Goal: Task Accomplishment & Management: Use online tool/utility

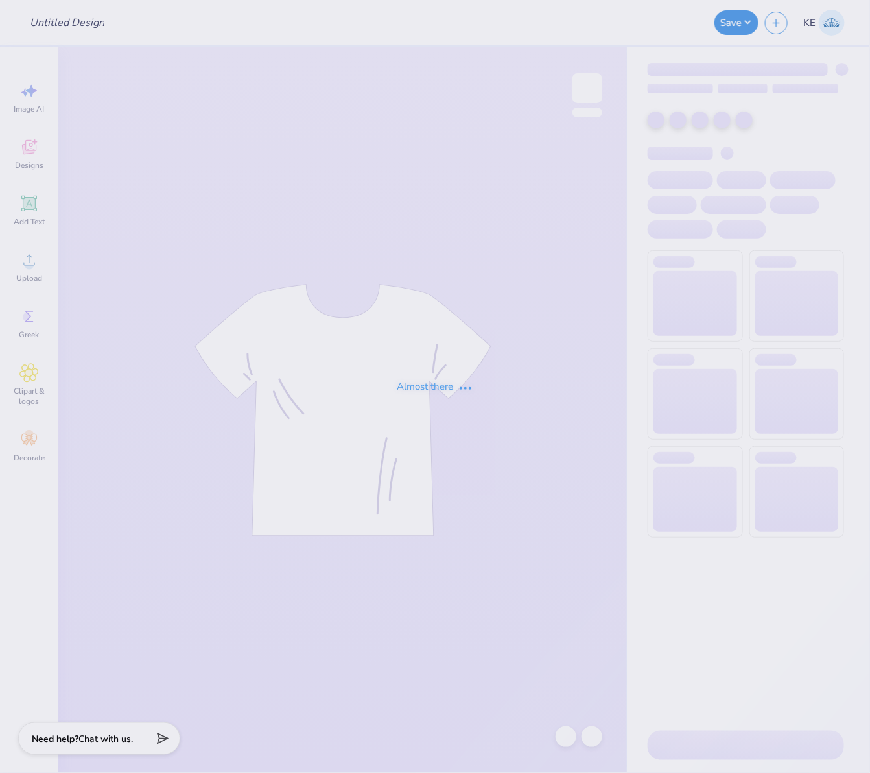
type input "homecoming 2"
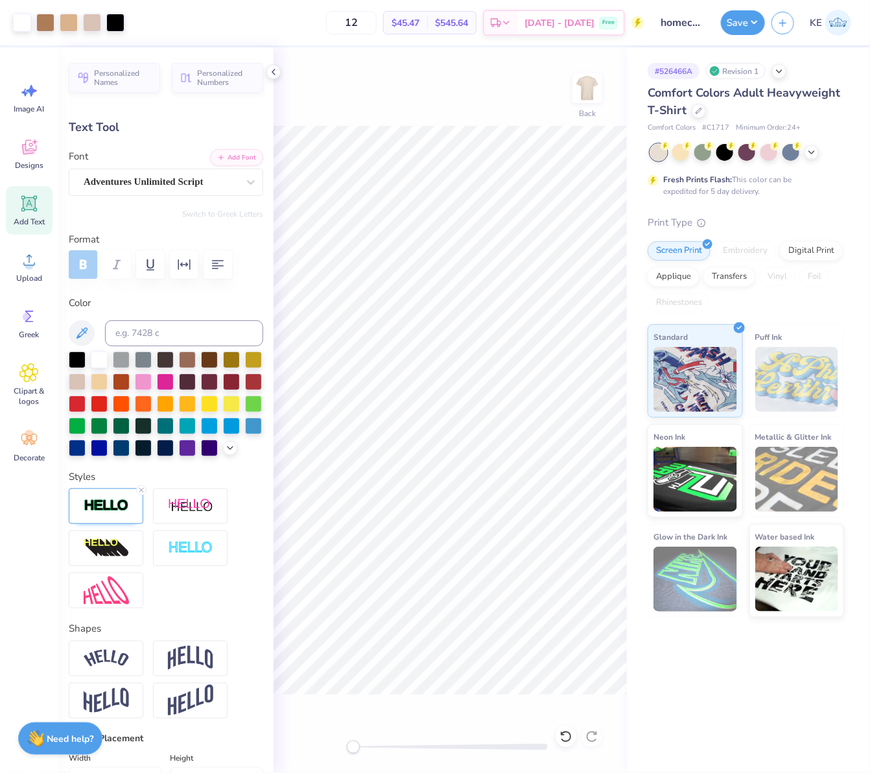
type input "0.0"
click at [29, 267] on circle at bounding box center [29, 265] width 9 height 9
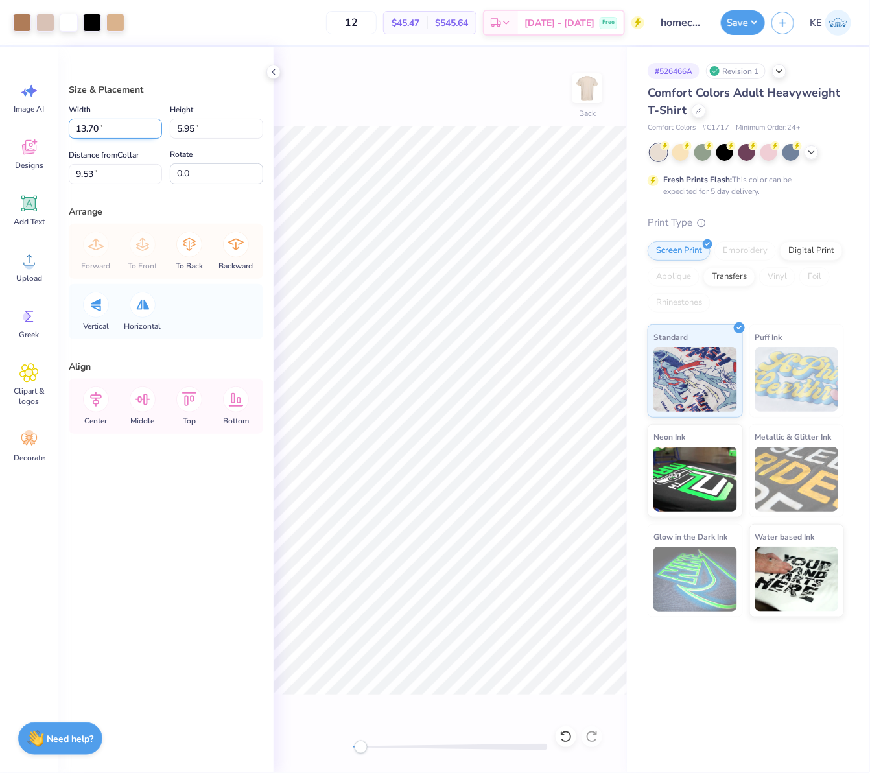
click at [95, 128] on input "13.70" at bounding box center [115, 129] width 93 height 20
type input "11.50"
type input "4.99"
click at [96, 170] on input "3.18" at bounding box center [115, 174] width 93 height 20
type input "3"
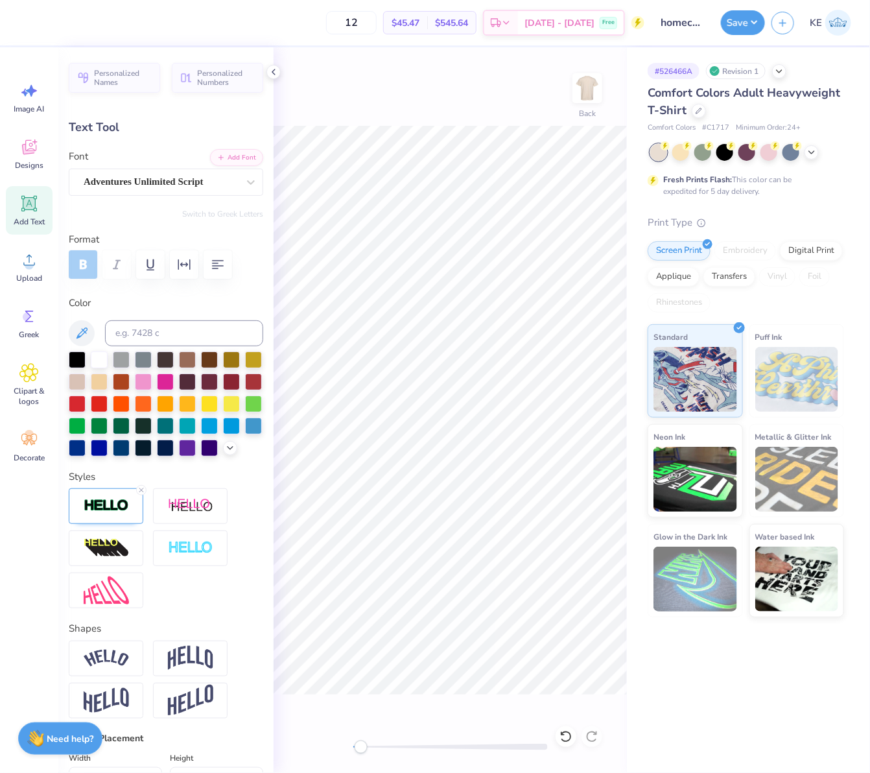
type input "0.0"
type input "7.99"
type input "0.0"
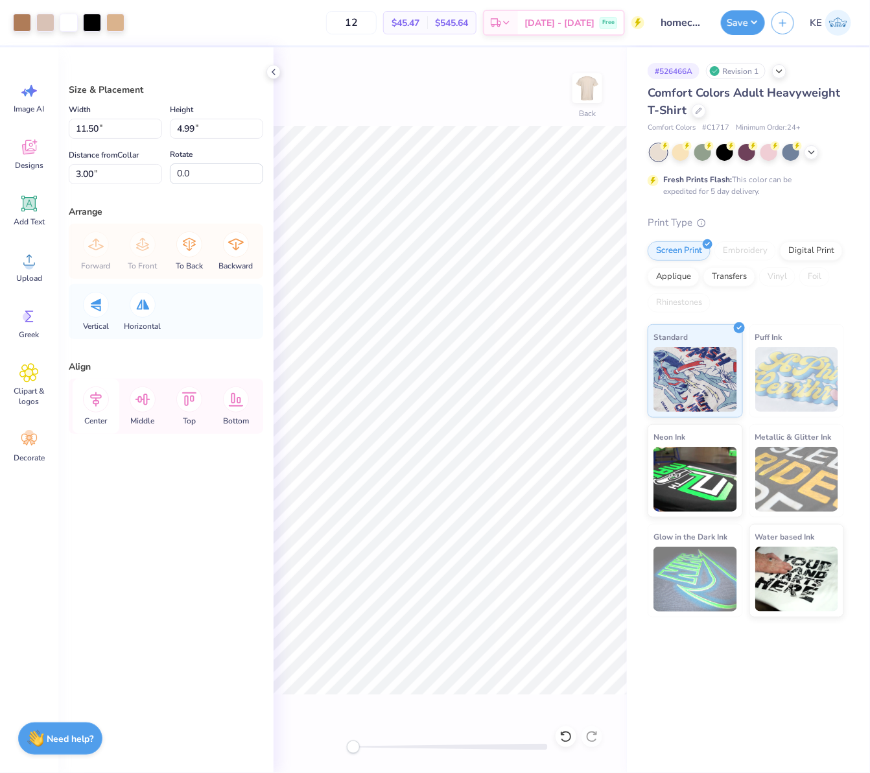
click at [99, 401] on icon at bounding box center [96, 399] width 26 height 26
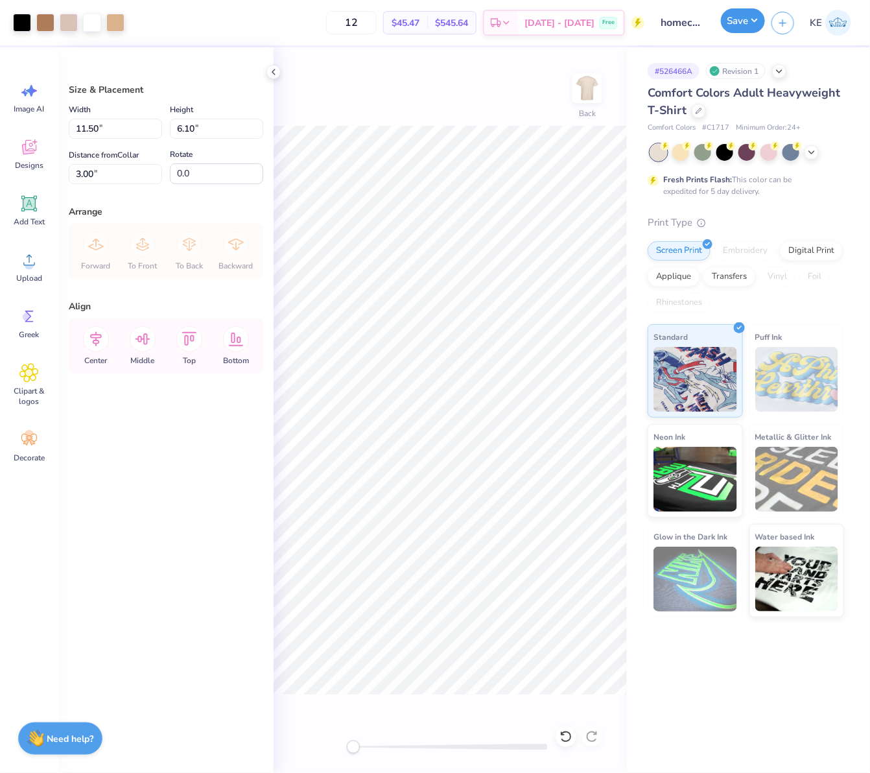
click at [732, 30] on button "Save" at bounding box center [743, 20] width 44 height 25
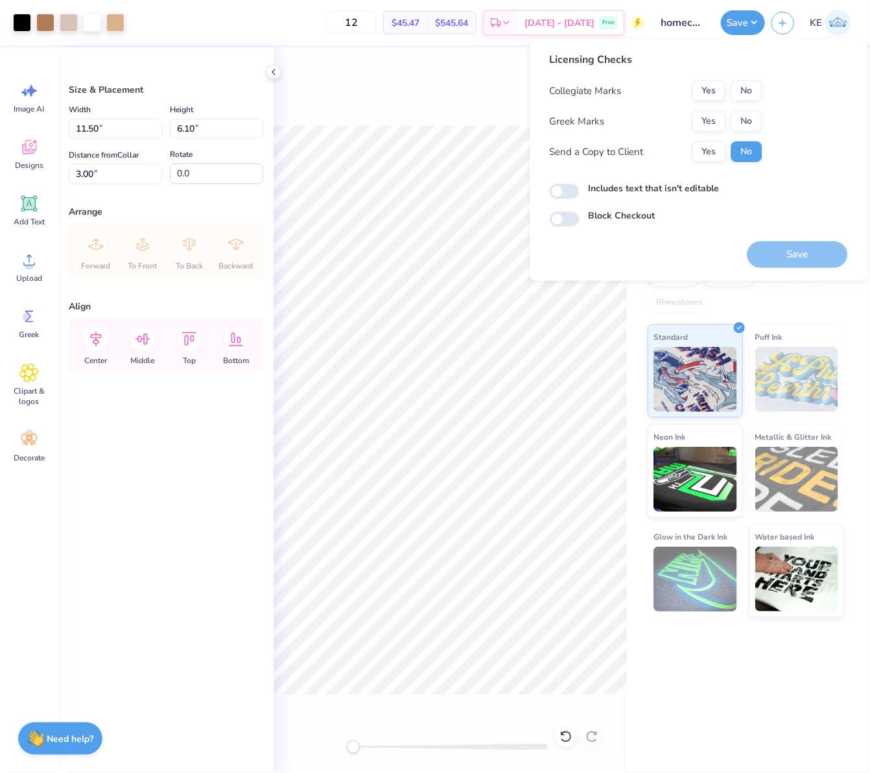
click at [721, 10] on button "Save" at bounding box center [743, 22] width 44 height 25
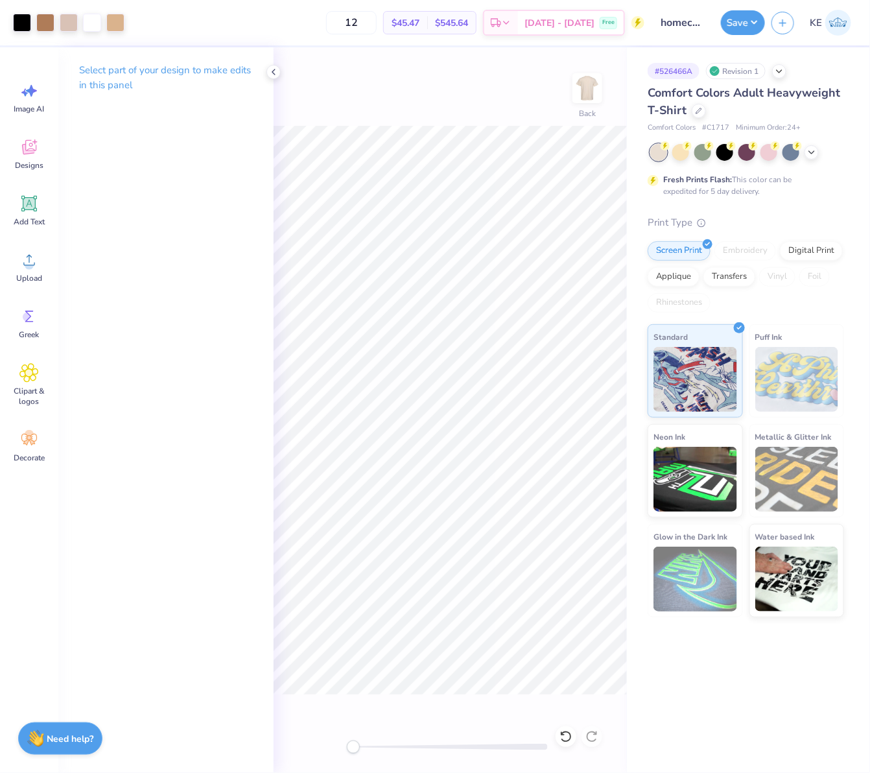
click at [752, 40] on div "Save KE" at bounding box center [795, 22] width 149 height 45
click at [747, 20] on button "Save" at bounding box center [743, 20] width 44 height 25
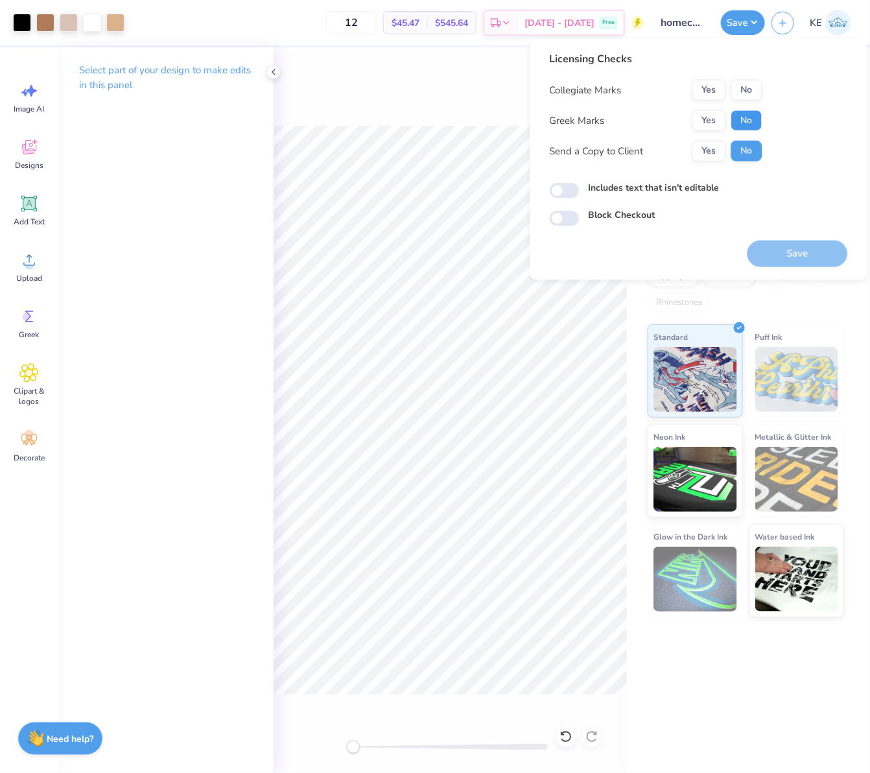
click at [747, 121] on button "No" at bounding box center [746, 120] width 31 height 21
click at [742, 84] on button "No" at bounding box center [746, 90] width 31 height 21
click at [789, 261] on button "Save" at bounding box center [797, 253] width 100 height 27
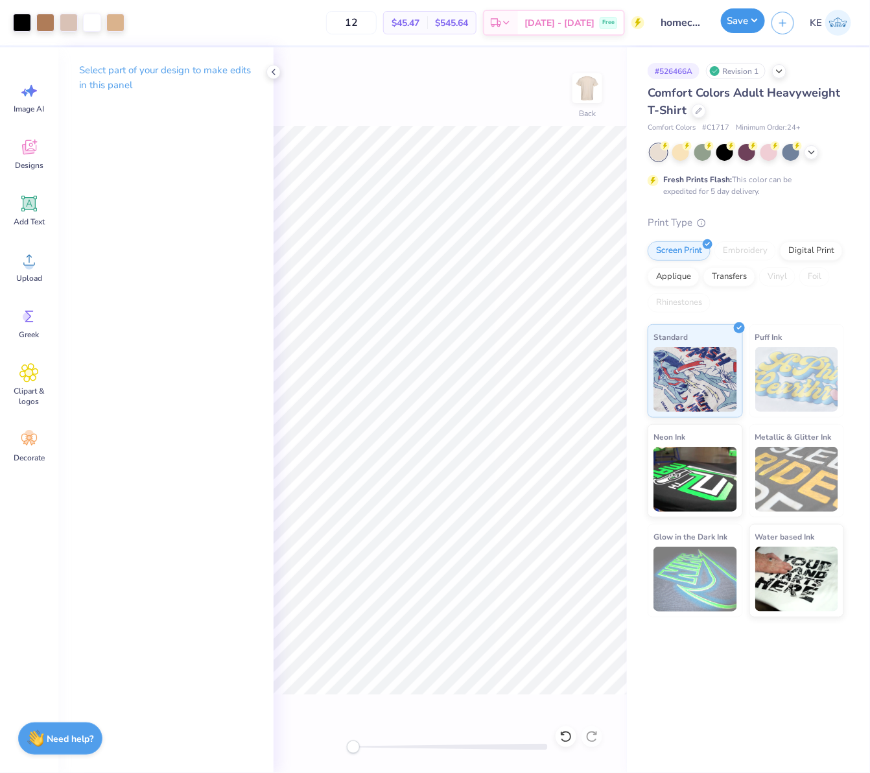
click at [756, 19] on button "Save" at bounding box center [743, 20] width 44 height 25
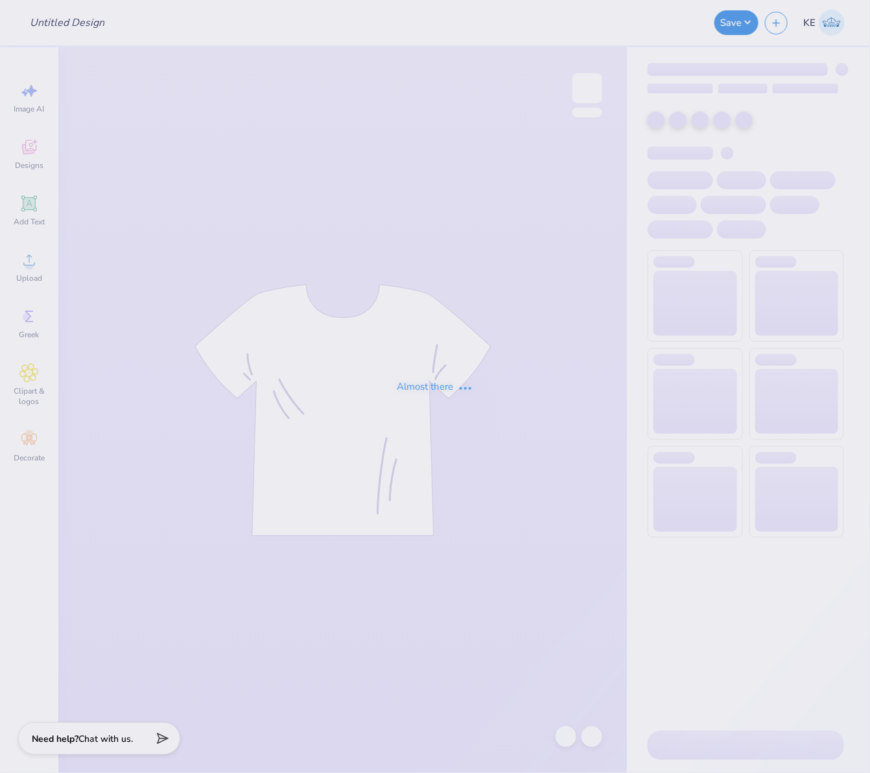
type input "homecoming 2"
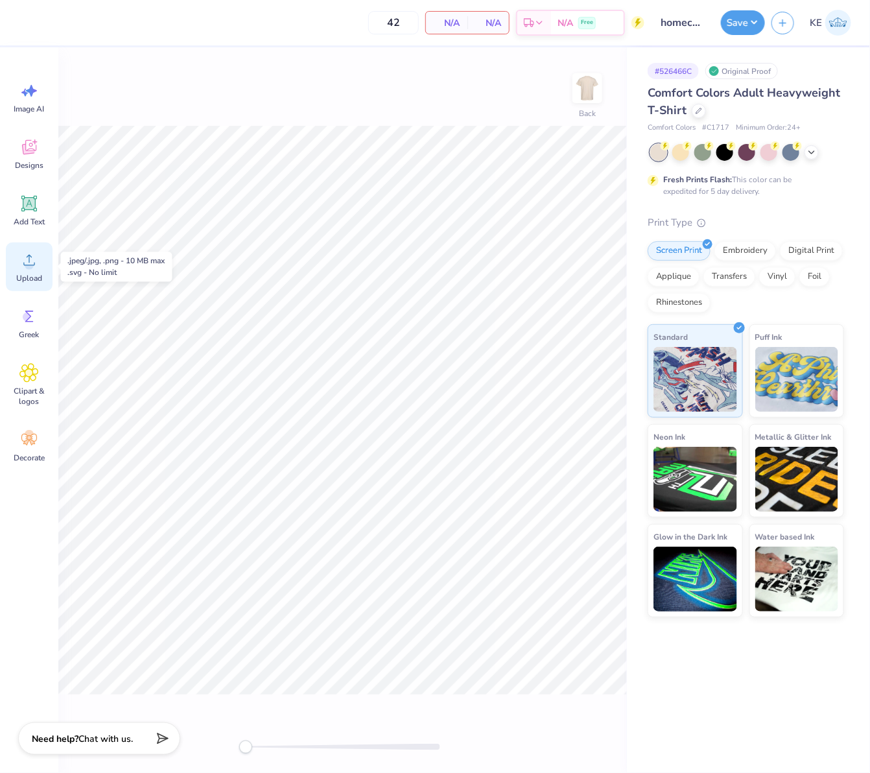
click at [31, 263] on circle at bounding box center [29, 265] width 9 height 9
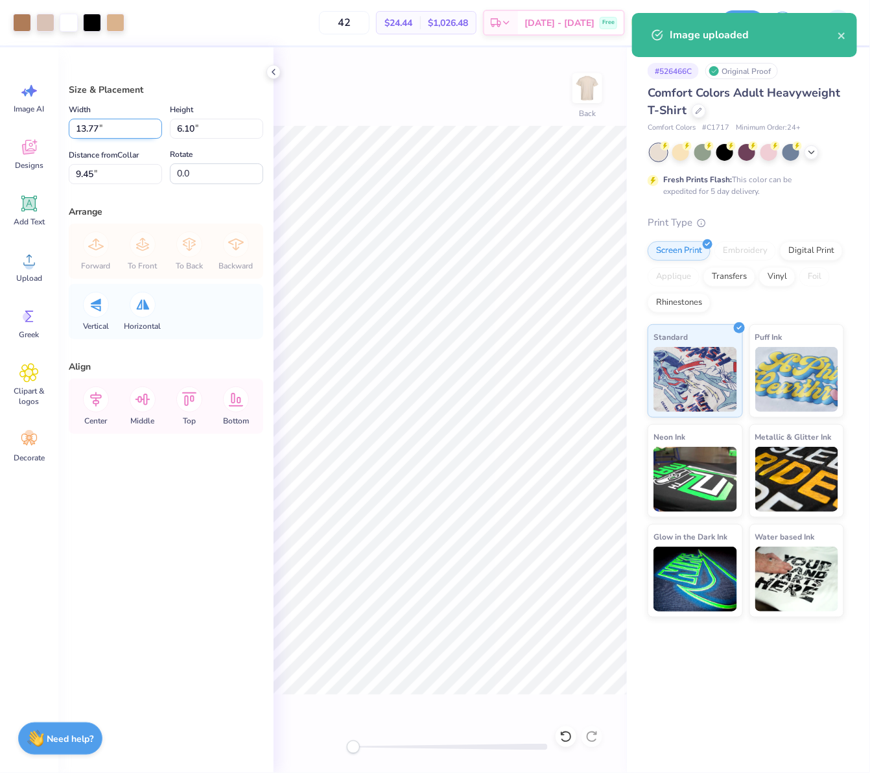
click at [112, 125] on input "13.77" at bounding box center [115, 129] width 93 height 20
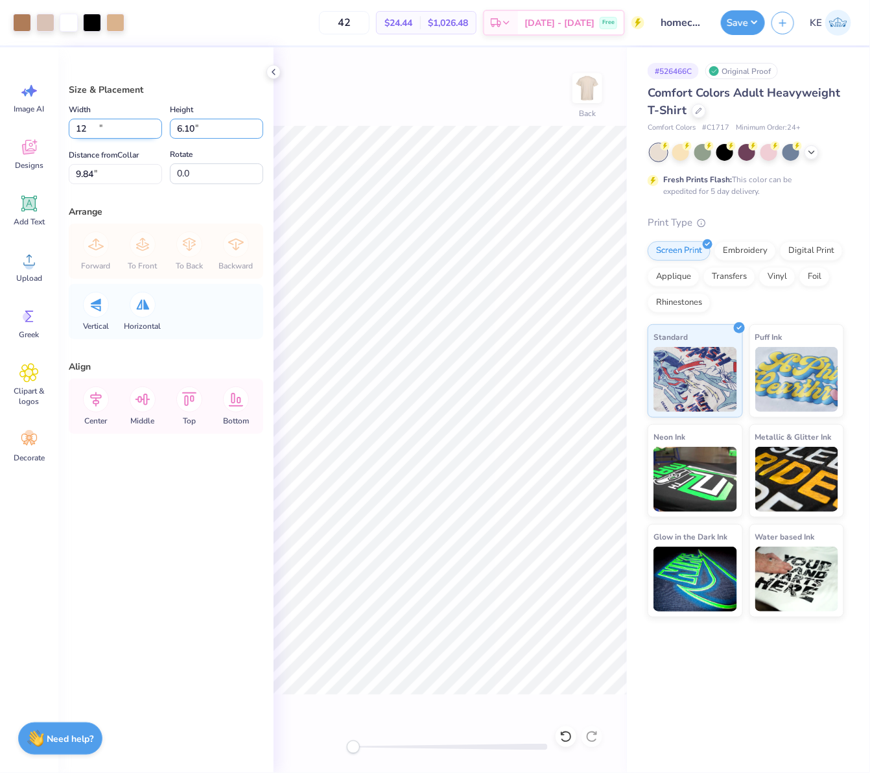
type input "12.00"
type input "5.32"
click at [108, 172] on input "9.84" at bounding box center [115, 174] width 93 height 20
type input "3"
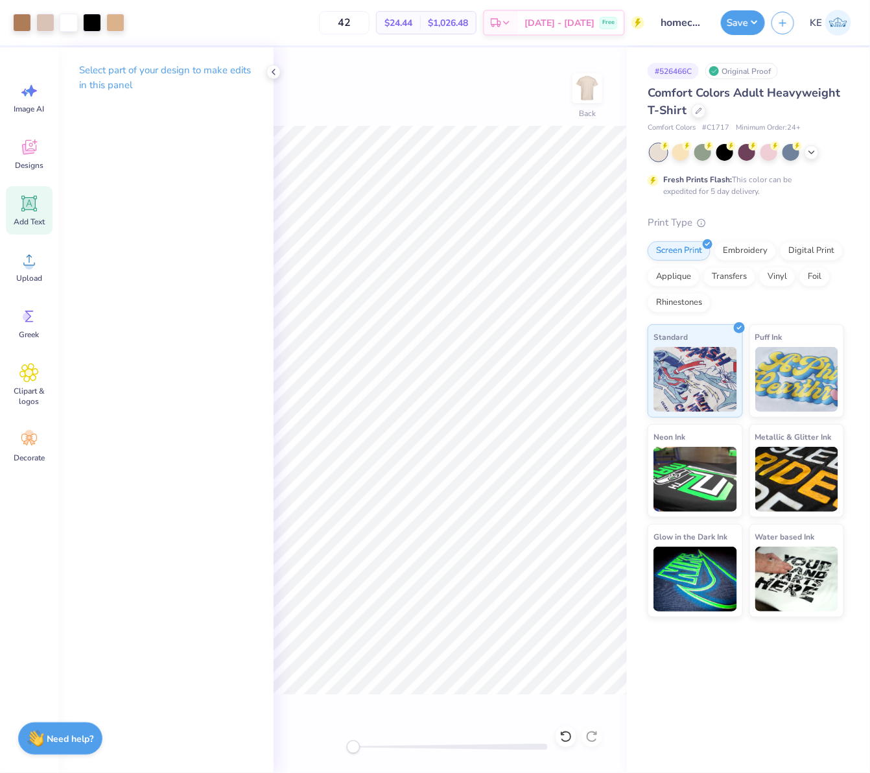
click at [34, 198] on icon at bounding box center [29, 204] width 16 height 16
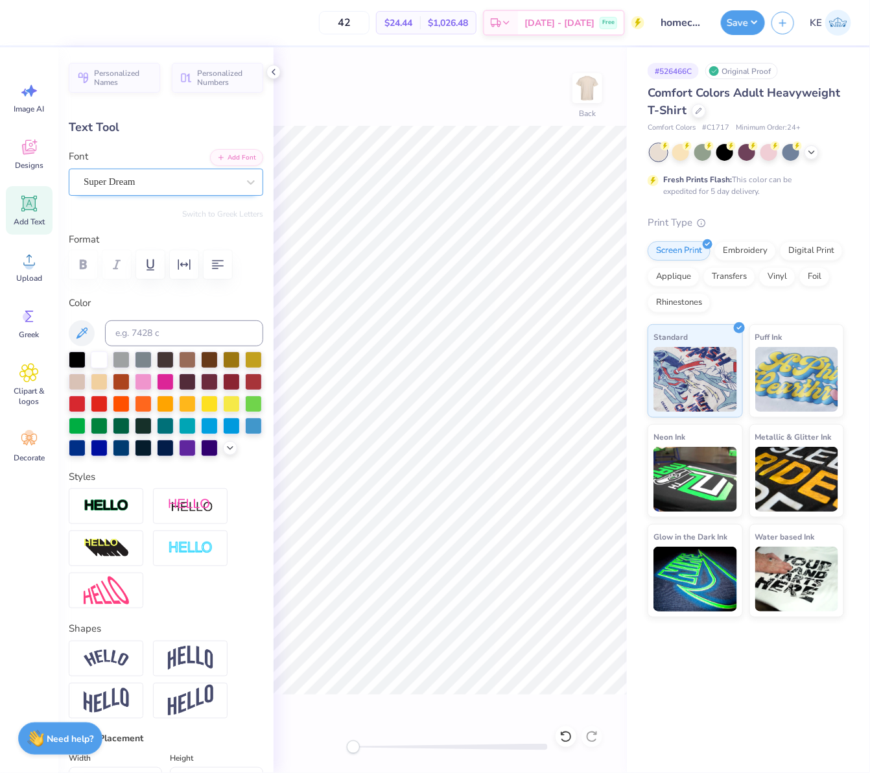
click at [169, 178] on div "Super Dream" at bounding box center [160, 182] width 157 height 20
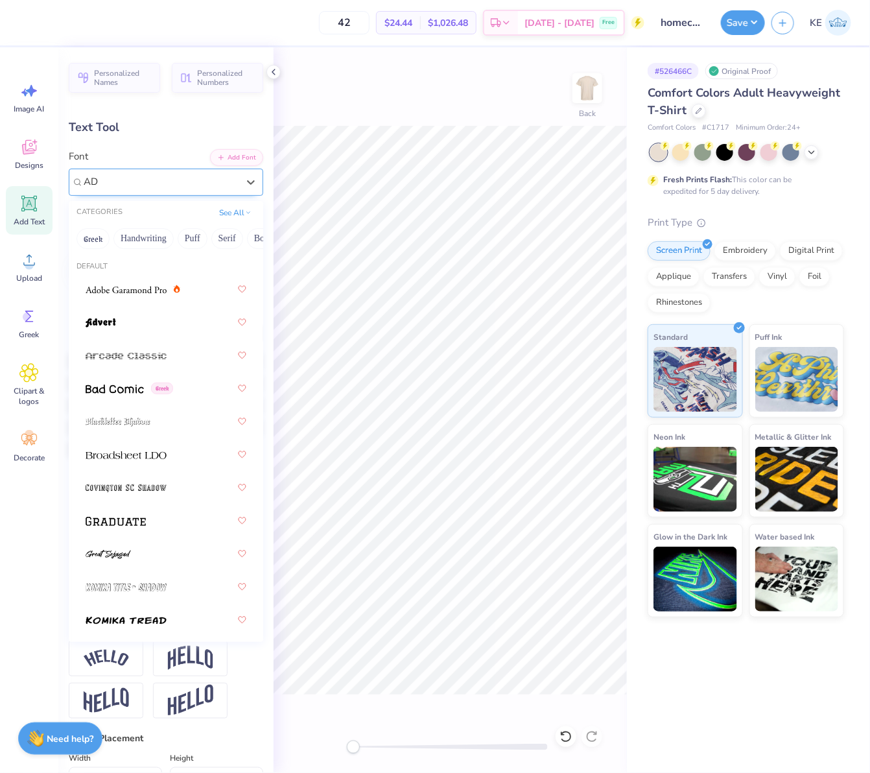
type input "A"
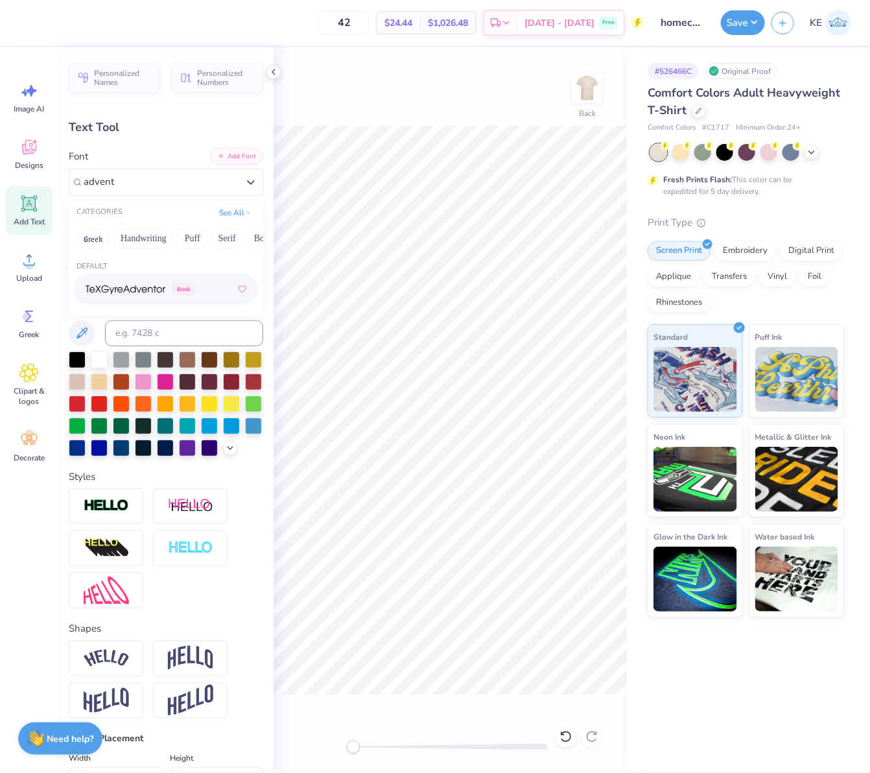
type input "advent"
click at [215, 156] on button "Add Font" at bounding box center [236, 156] width 53 height 17
type textarea "Homecoming '25"
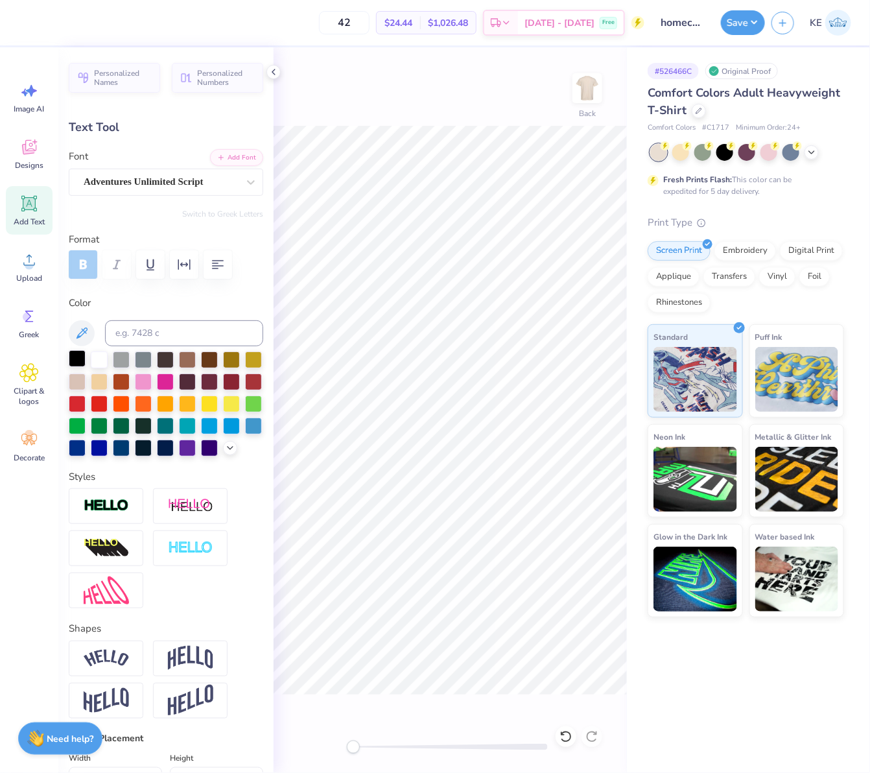
click at [75, 358] on div at bounding box center [77, 358] width 17 height 17
type input "11.09"
type input "1.51"
type input "11.75"
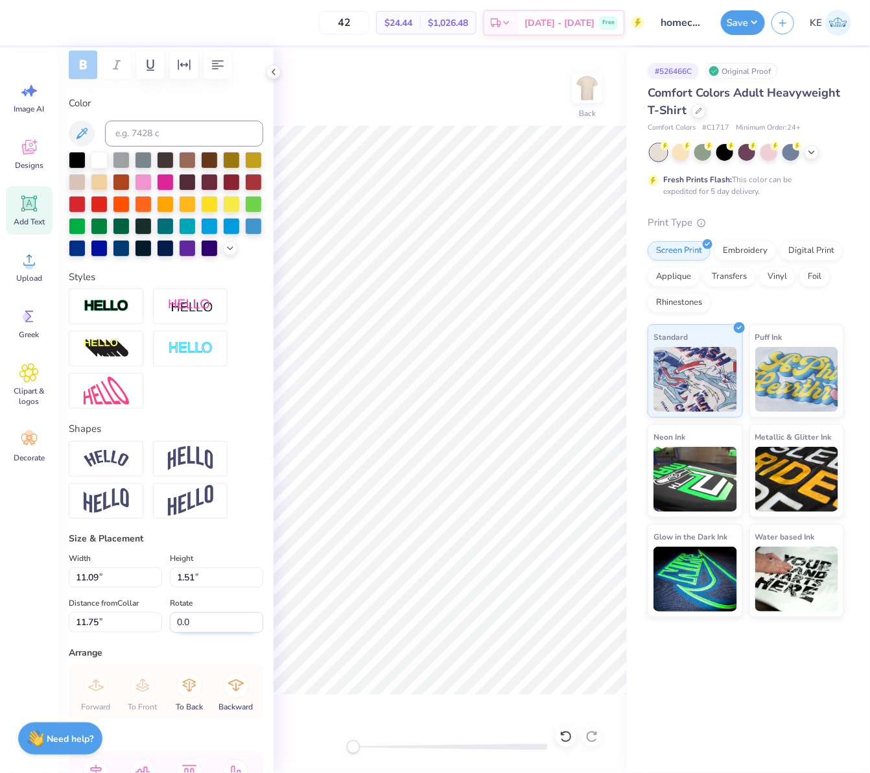
scroll to position [320, 0]
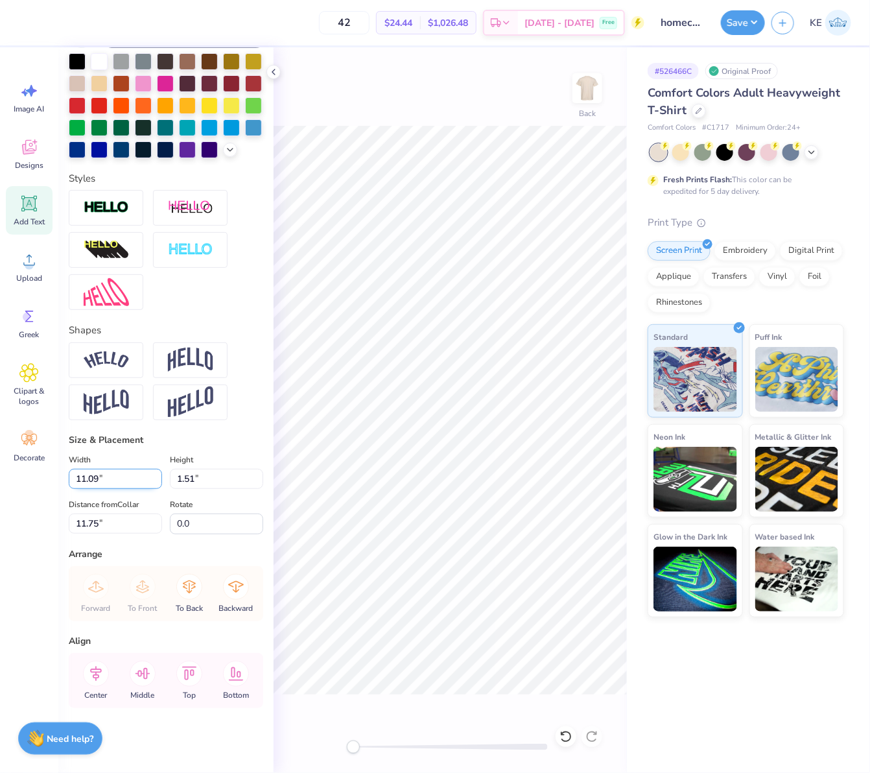
click at [98, 480] on input "11.09" at bounding box center [115, 479] width 93 height 20
paste input "632036"
type input "14.24"
type input "1.93"
type input "11.53"
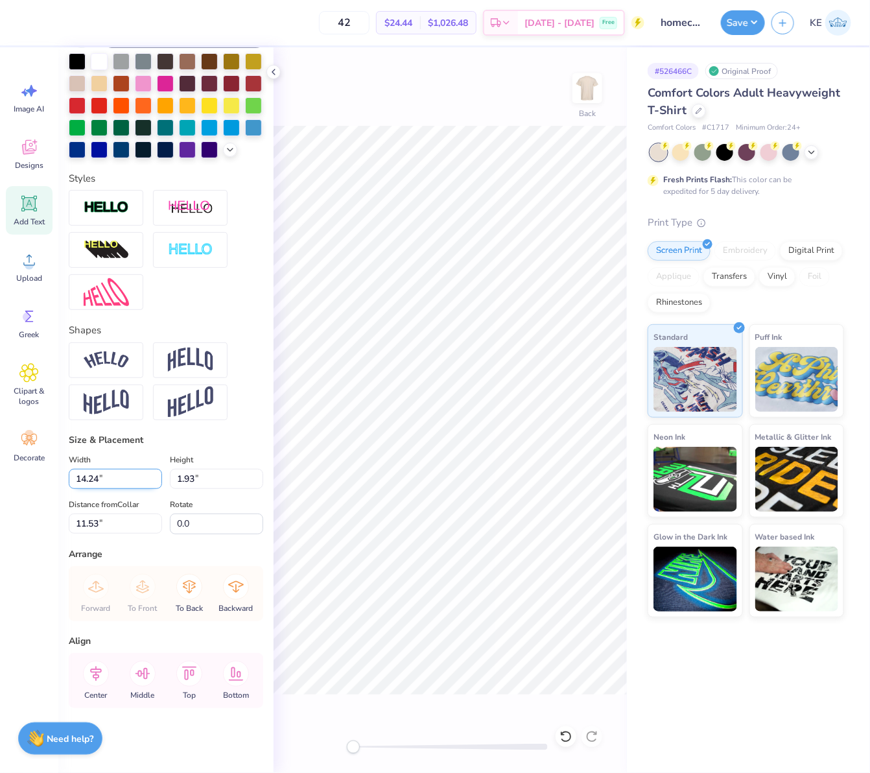
click at [86, 481] on input "14.24" at bounding box center [115, 479] width 93 height 20
paste input "632036"
type input "8.00"
type input "1.09"
click at [104, 514] on input "11.96" at bounding box center [115, 523] width 93 height 20
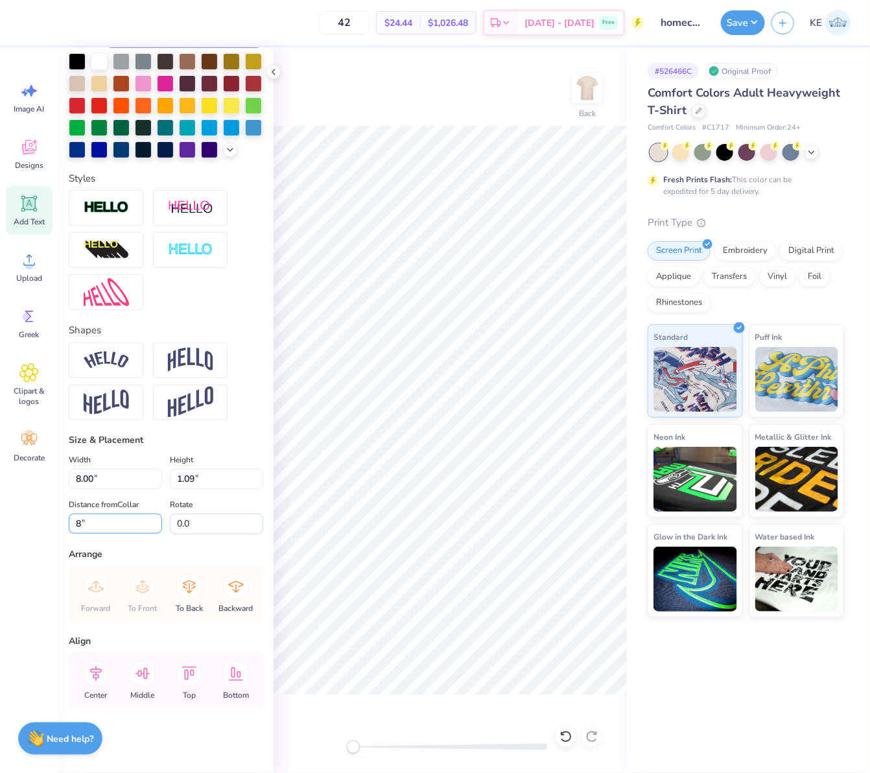
type input "8"
type input "0"
type input "8.00"
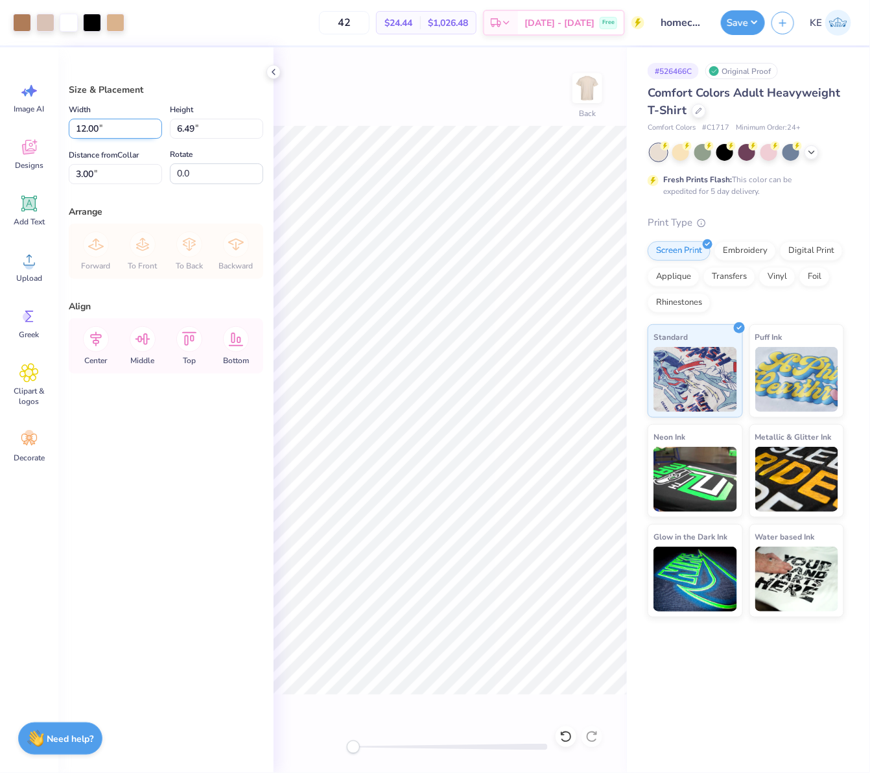
click at [108, 124] on input "12.00" at bounding box center [115, 129] width 93 height 20
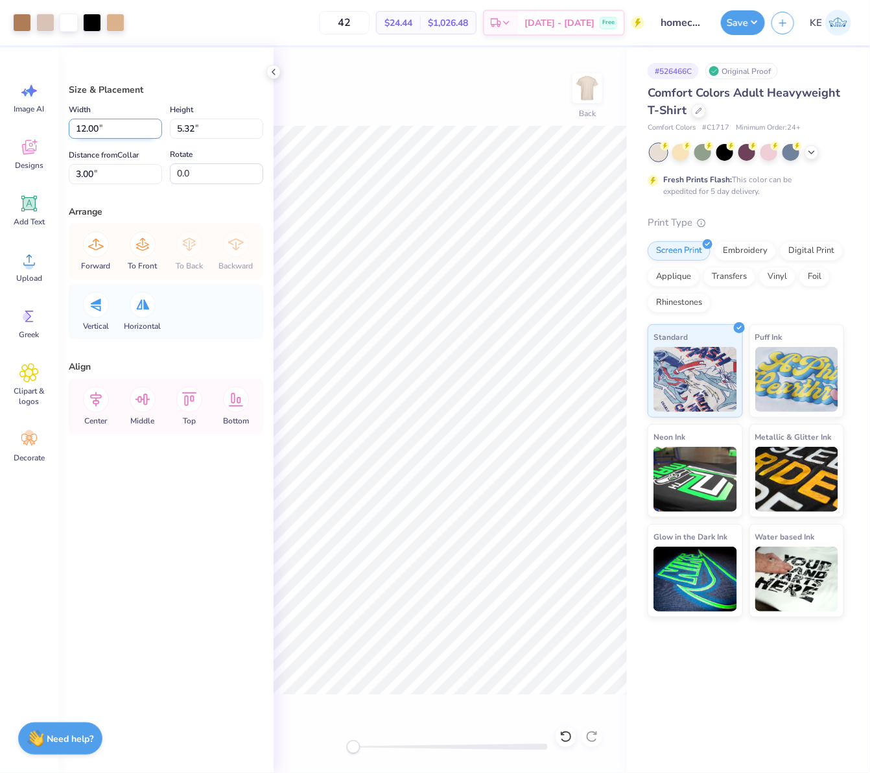
click at [102, 122] on input "12.00" at bounding box center [115, 129] width 93 height 20
type input "11.50"
type input "5.10"
click at [95, 172] on input "3.11" at bounding box center [115, 174] width 93 height 20
type input "3"
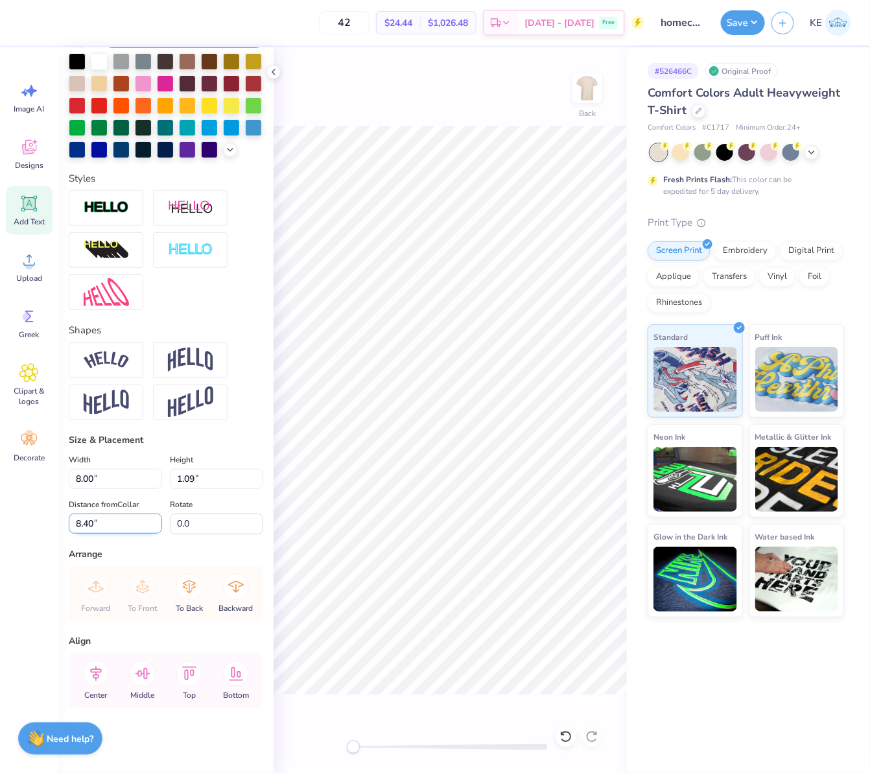
click at [93, 524] on input "8.40" at bounding box center [115, 523] width 93 height 20
type input "8.30"
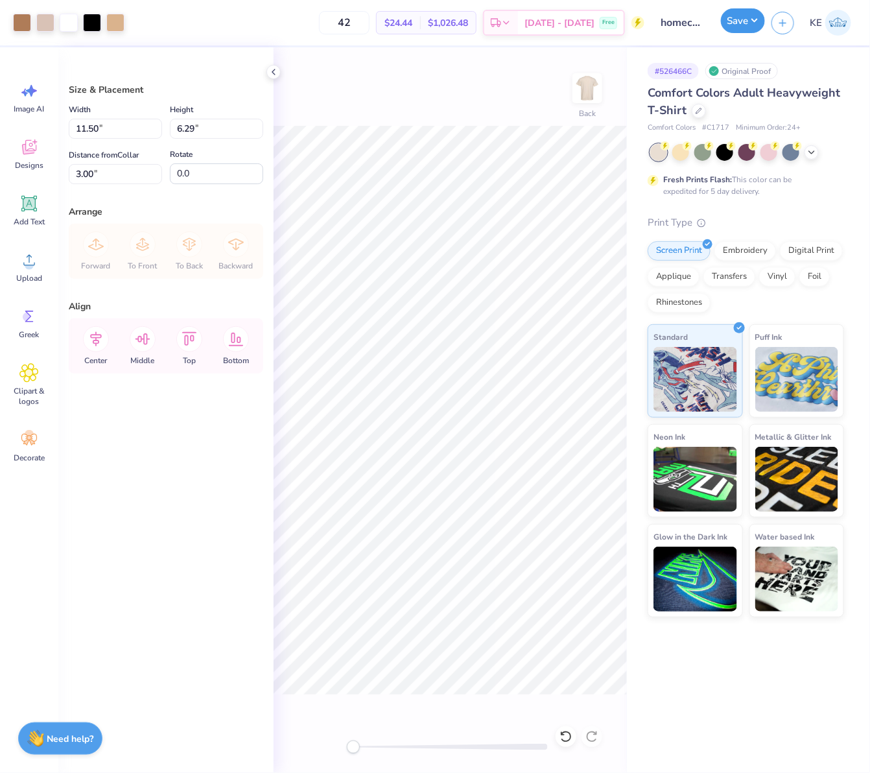
click at [757, 29] on button "Save" at bounding box center [743, 20] width 44 height 25
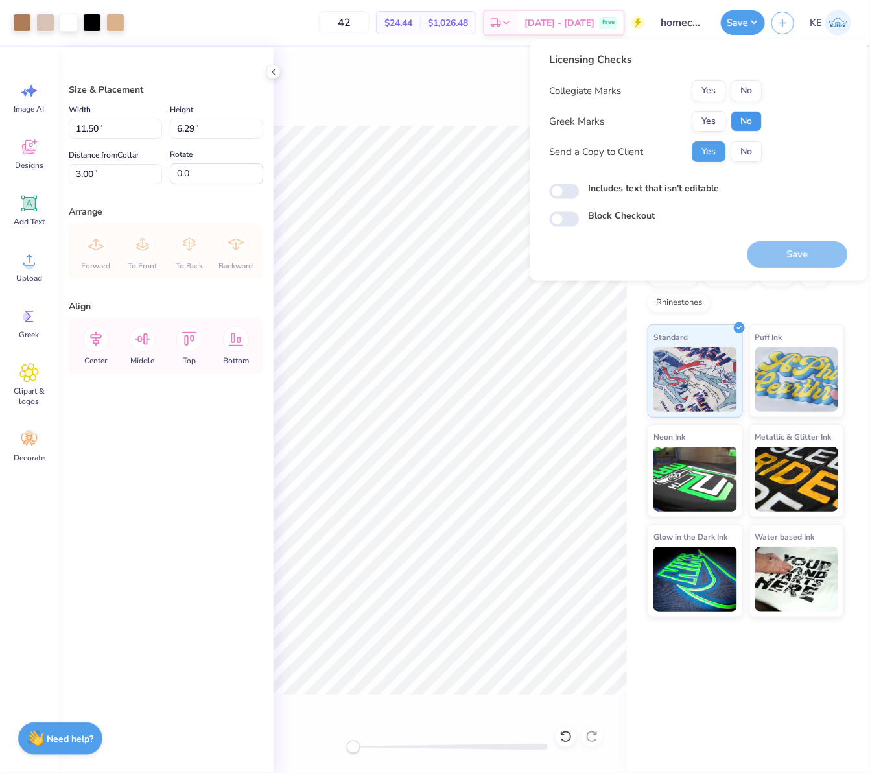
click at [745, 115] on button "No" at bounding box center [746, 121] width 31 height 21
click at [752, 86] on button "No" at bounding box center [746, 90] width 31 height 21
click at [800, 250] on button "Save" at bounding box center [797, 254] width 100 height 27
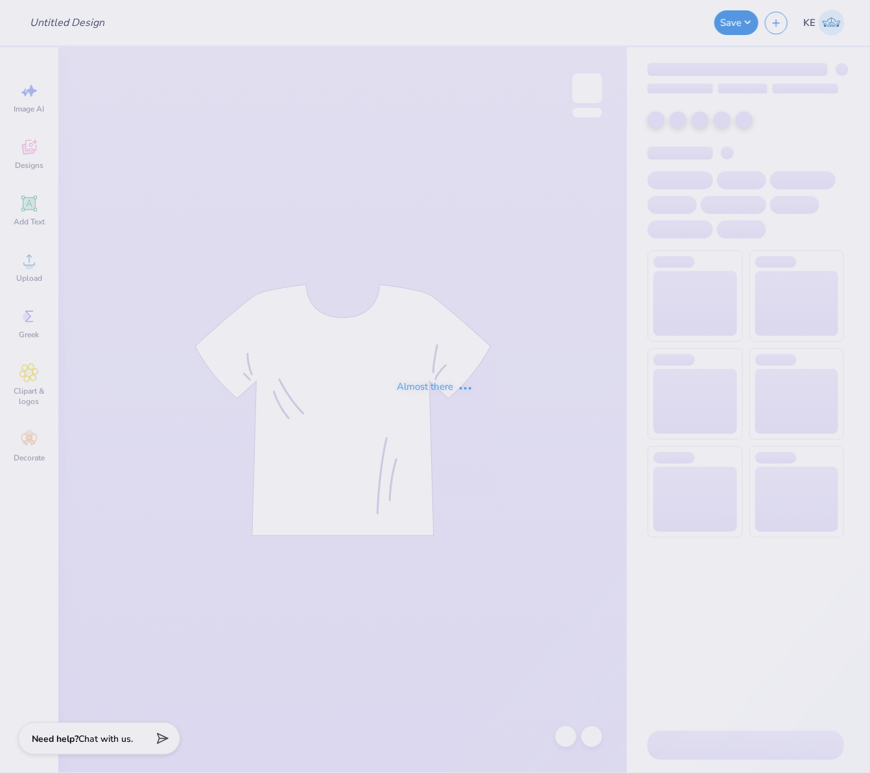
type input "homecoming 2"
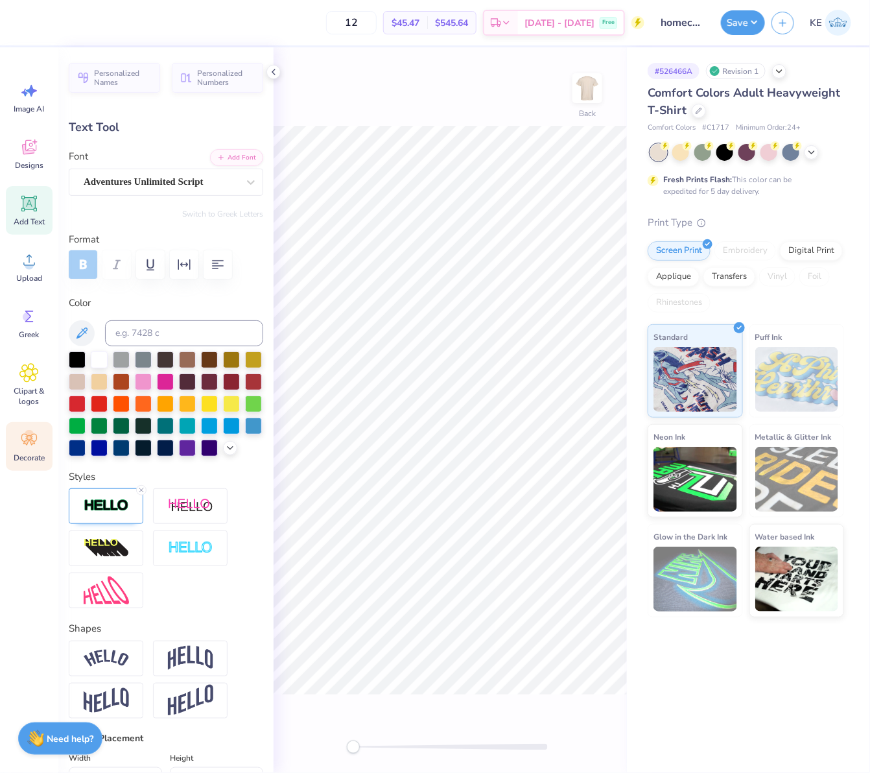
click at [33, 445] on icon at bounding box center [28, 439] width 19 height 19
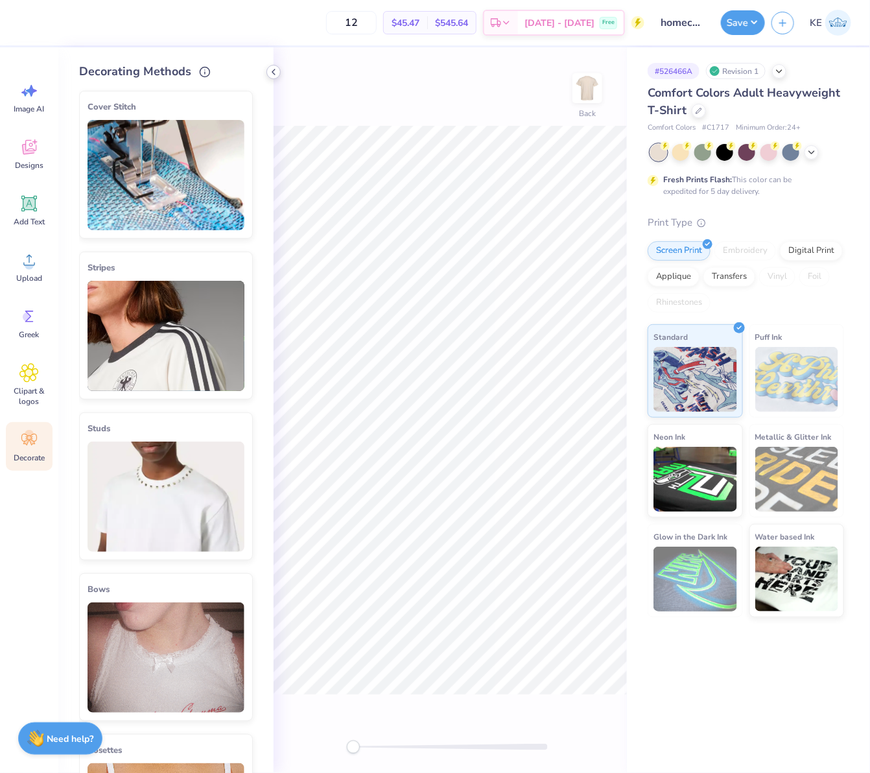
click at [276, 69] on icon at bounding box center [273, 72] width 10 height 10
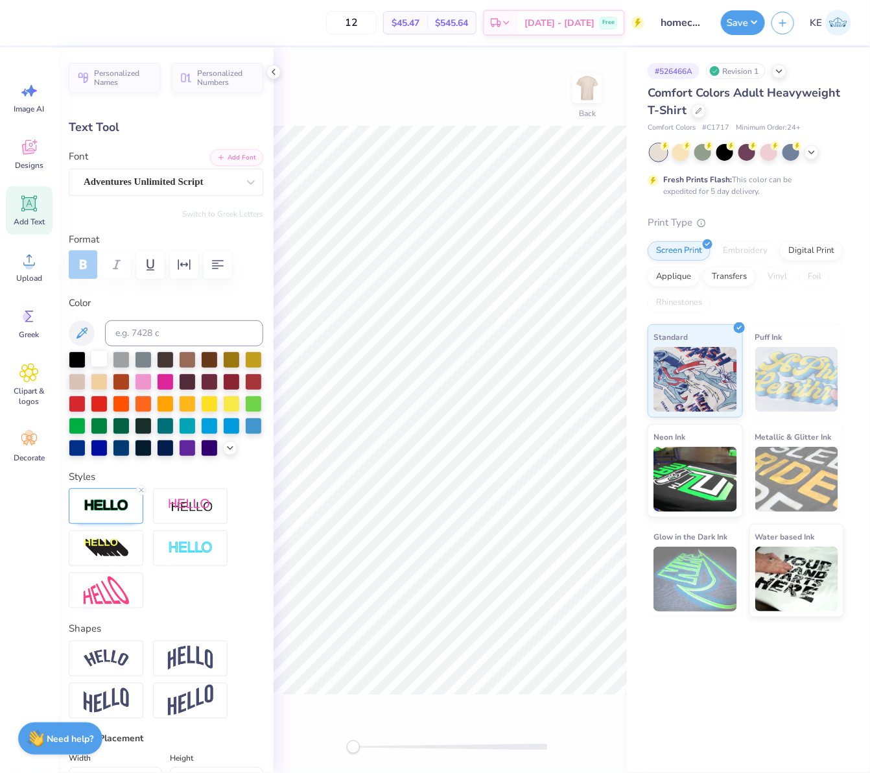
scroll to position [320, 0]
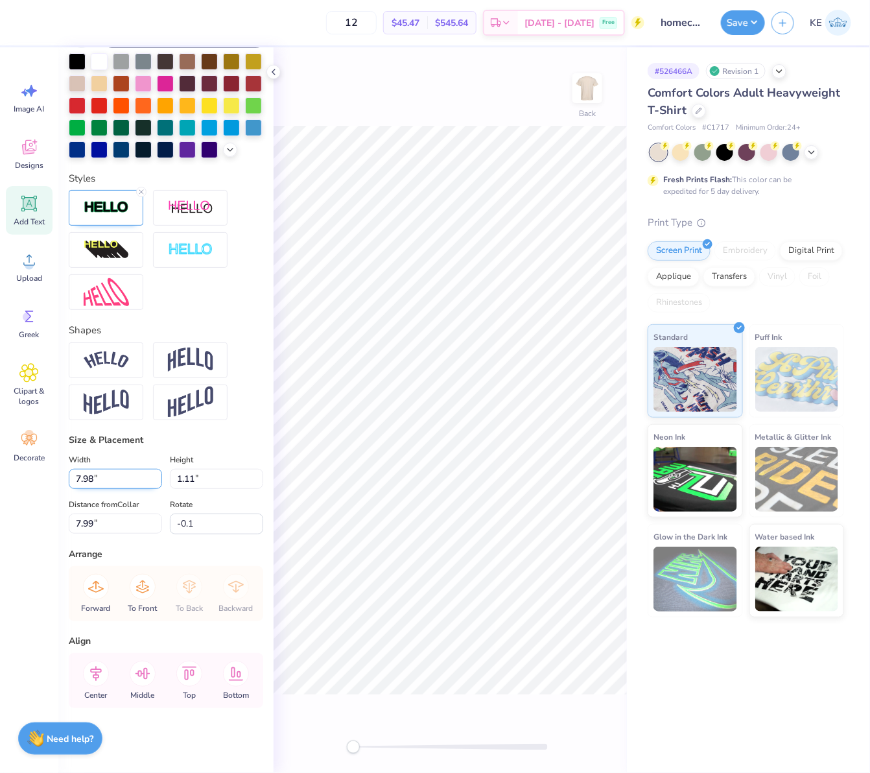
click at [119, 487] on input "7.98" at bounding box center [115, 479] width 93 height 20
type input "0.0"
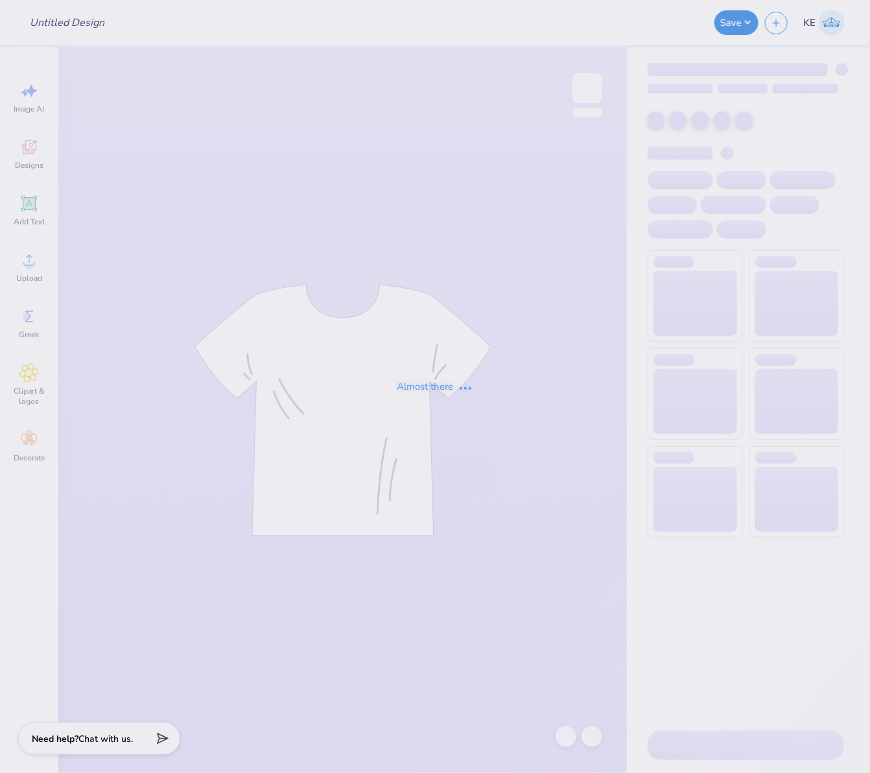
type input "homecoming 2"
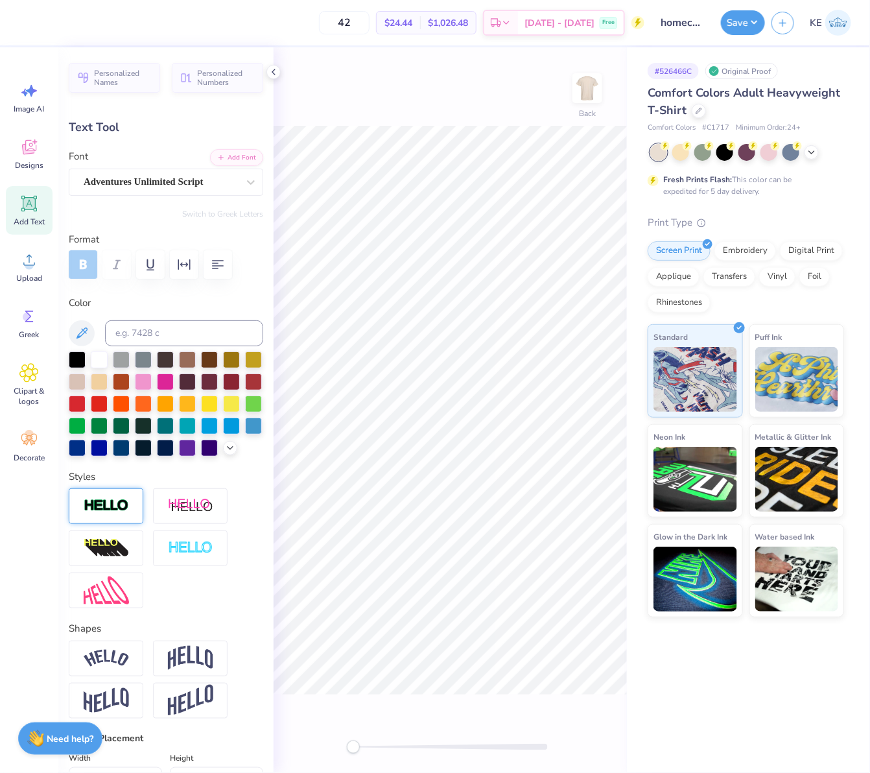
click at [105, 513] on img at bounding box center [106, 505] width 45 height 15
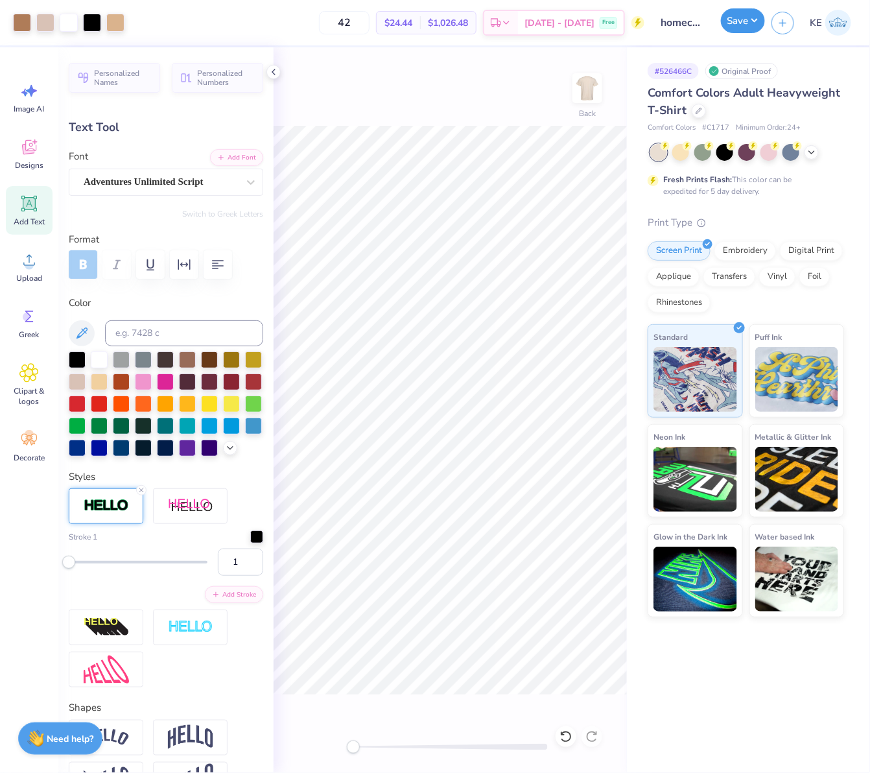
click at [746, 15] on button "Save" at bounding box center [743, 20] width 44 height 25
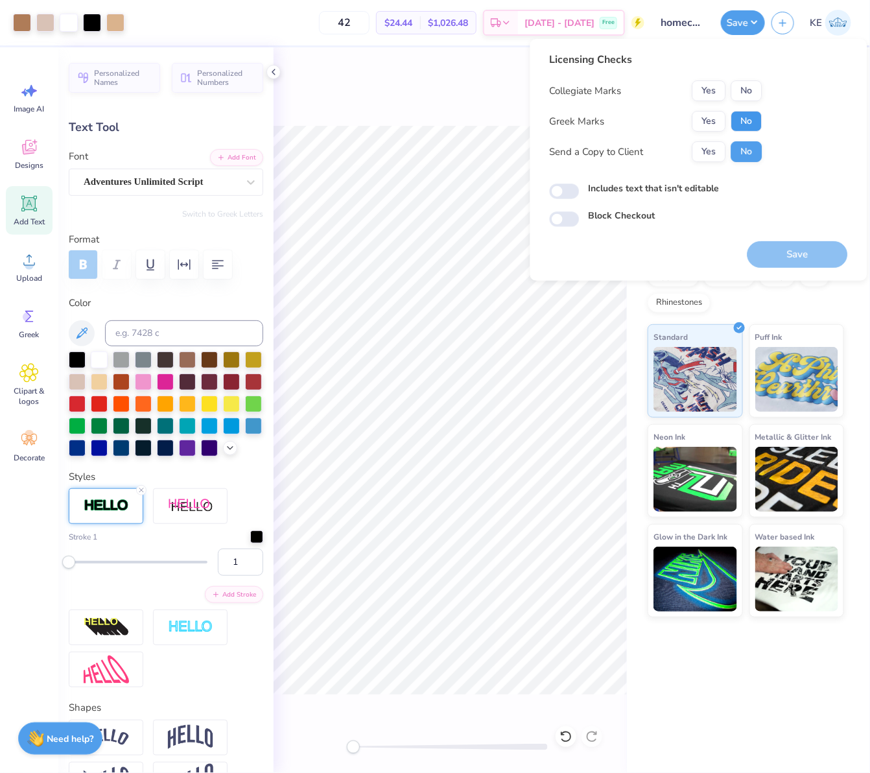
click at [747, 128] on button "No" at bounding box center [746, 121] width 31 height 21
click at [749, 82] on button "No" at bounding box center [746, 90] width 31 height 21
click at [782, 250] on button "Save" at bounding box center [797, 254] width 100 height 27
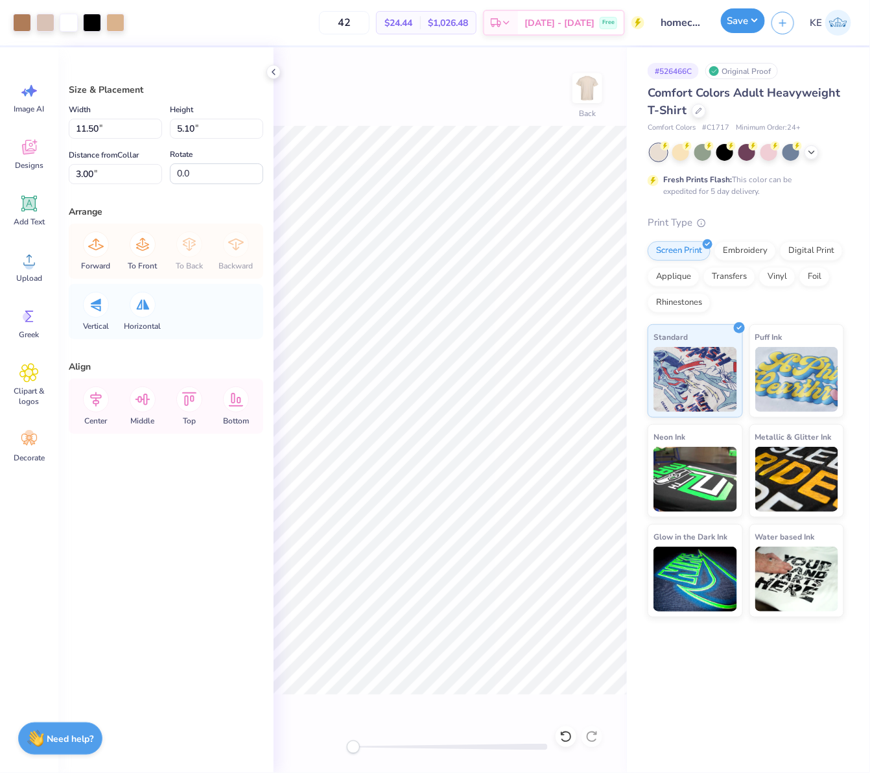
click at [752, 18] on button "Save" at bounding box center [743, 20] width 44 height 25
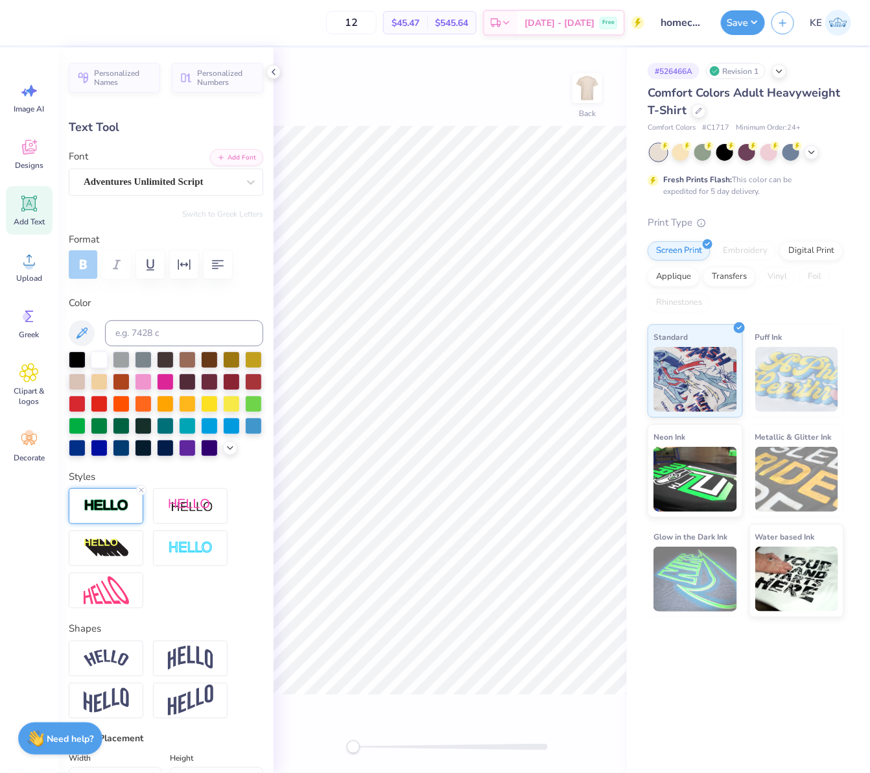
click at [128, 524] on div at bounding box center [106, 506] width 75 height 36
